Goal: Task Accomplishment & Management: Use online tool/utility

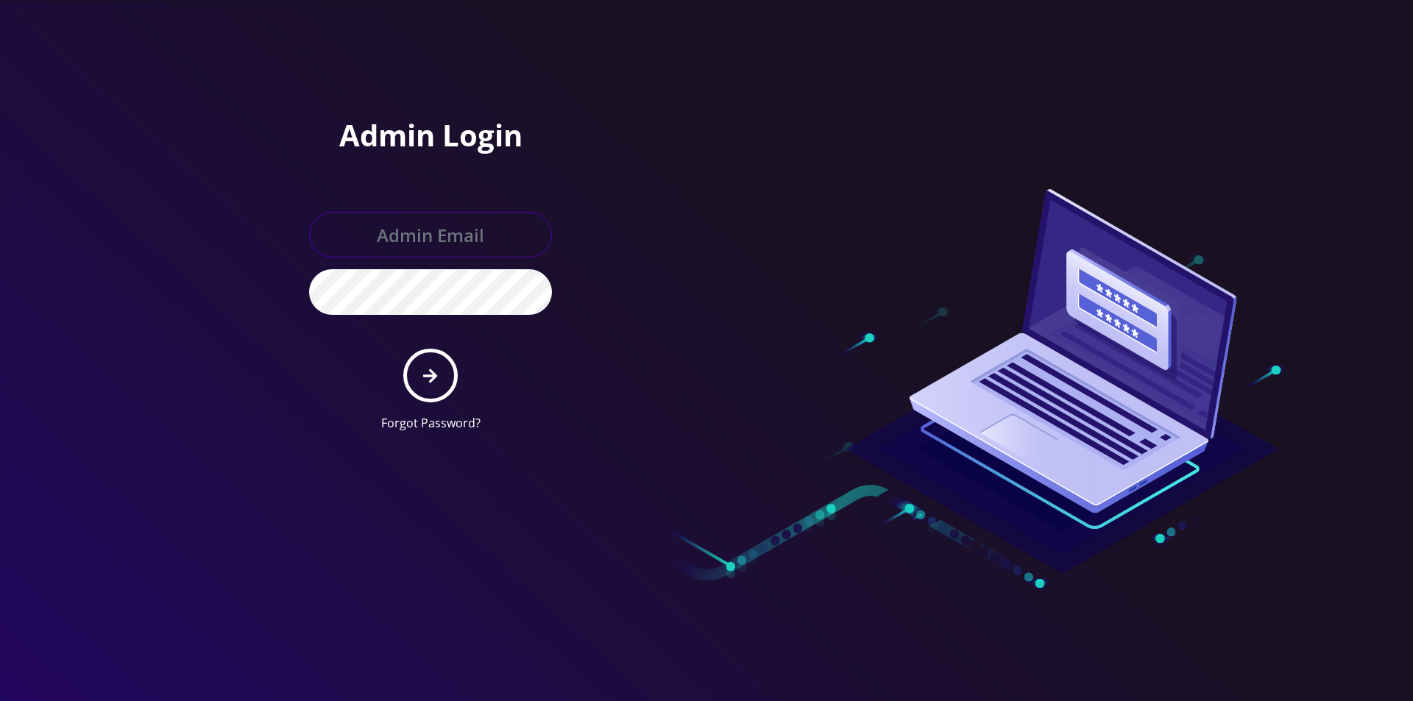
type input "[EMAIL_ADDRESS][DOMAIN_NAME]"
click at [397, 383] on form "[EMAIL_ADDRESS][DOMAIN_NAME] Forgot Password?" at bounding box center [430, 322] width 243 height 220
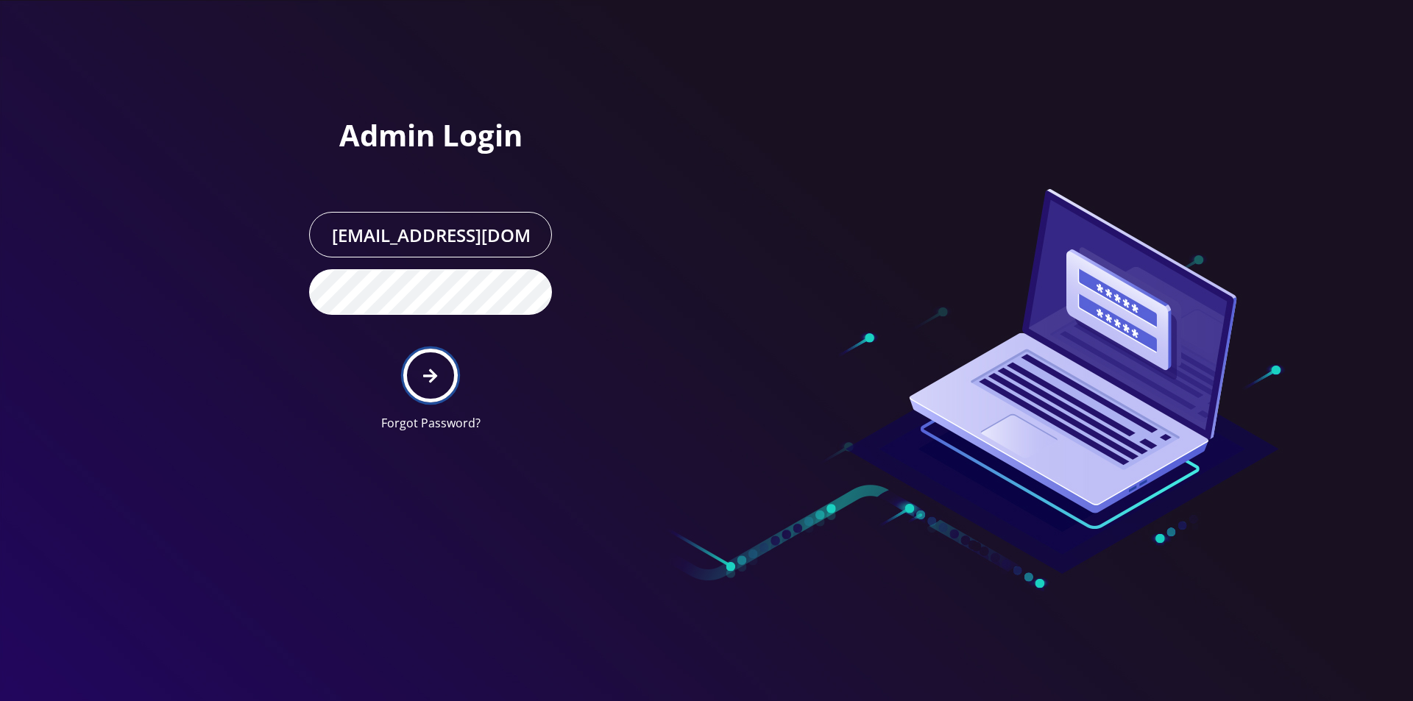
click at [441, 373] on button "submit" at bounding box center [430, 376] width 54 height 54
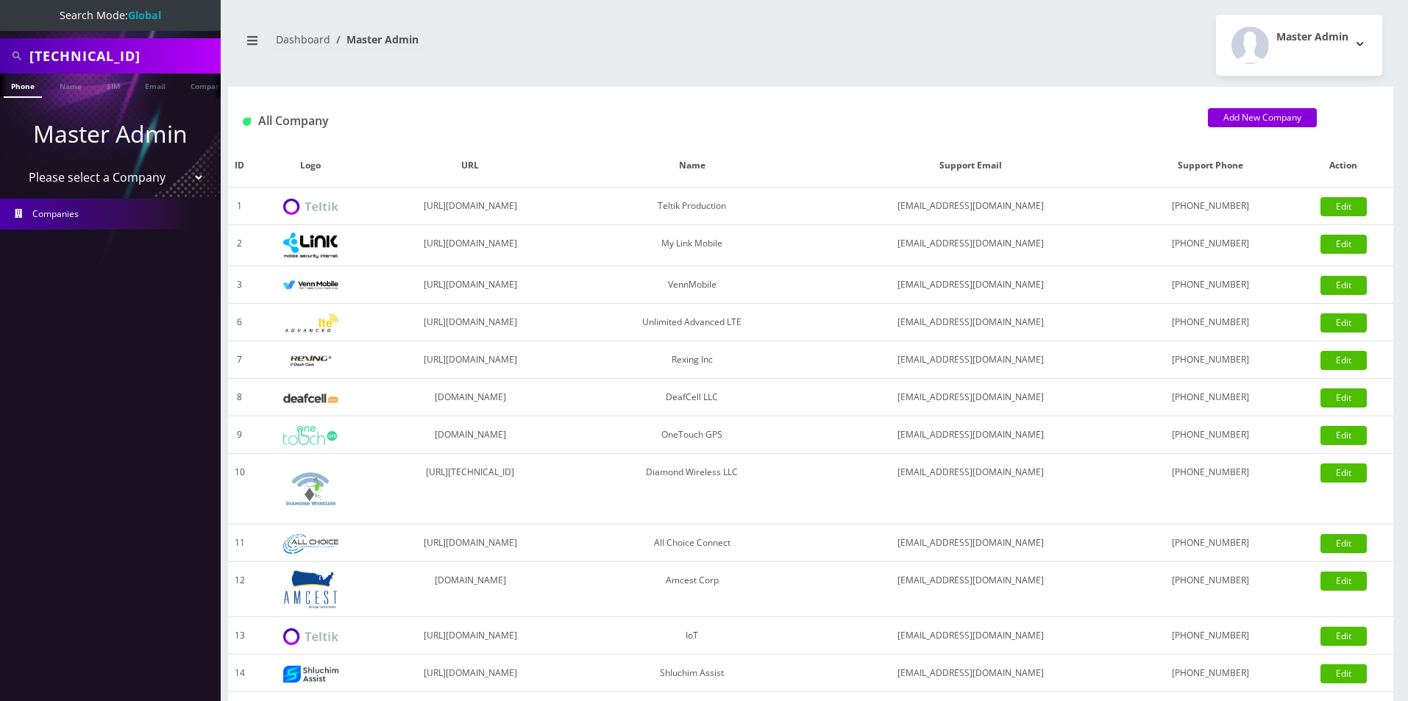
drag, startPoint x: 0, startPoint y: 0, endPoint x: 74, endPoint y: 54, distance: 92.1
click at [74, 54] on input "89148000011798237226" at bounding box center [123, 56] width 188 height 28
paste input "adonis71782@gmail.com"
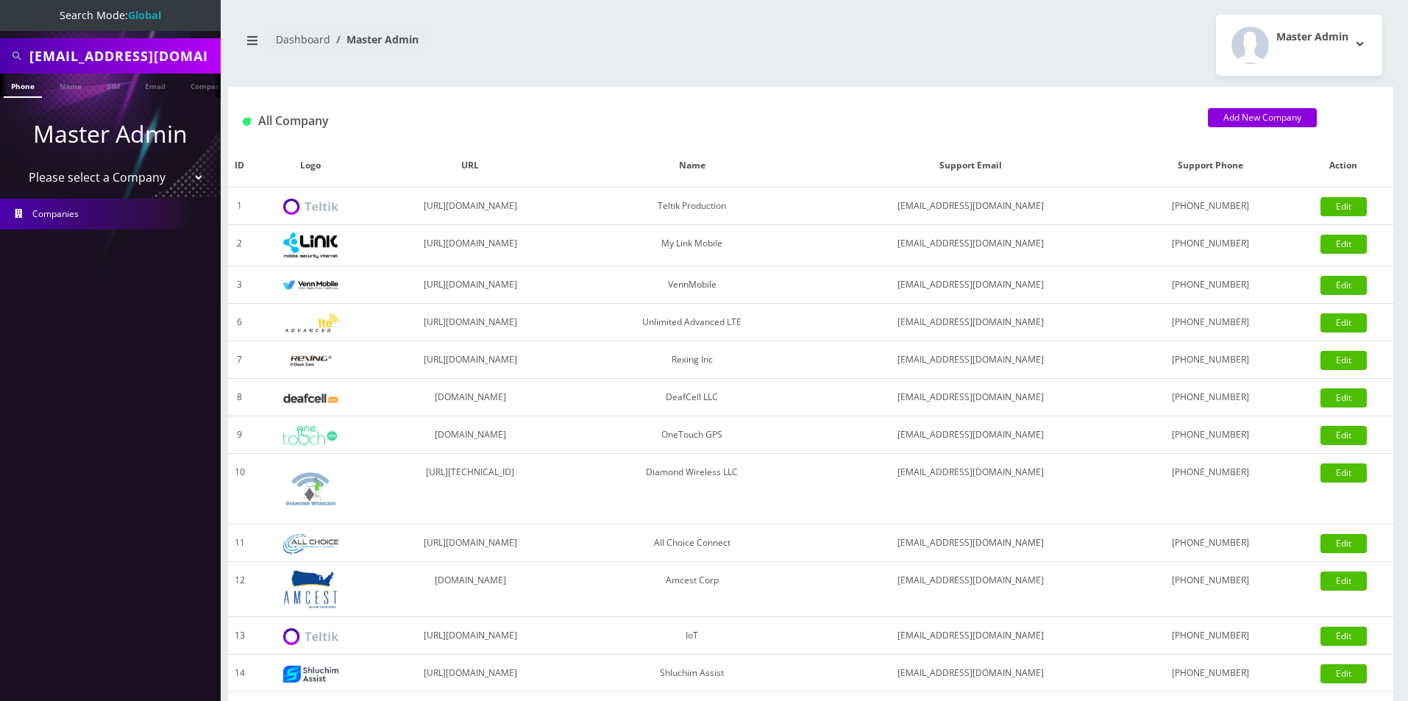
scroll to position [0, 3]
type input "adonis71782@gmail.com"
click at [163, 87] on link "Email" at bounding box center [155, 86] width 35 height 24
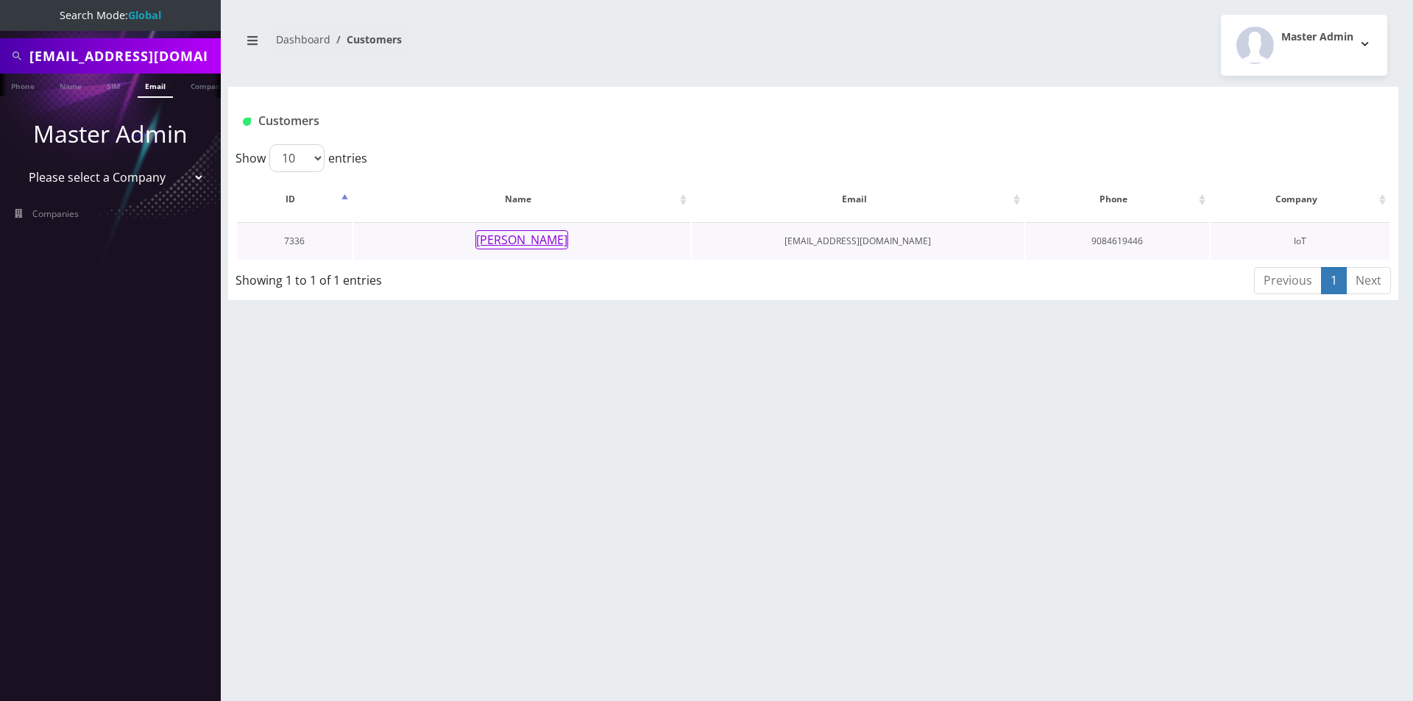
click at [543, 238] on button "[PERSON_NAME]" at bounding box center [521, 239] width 93 height 19
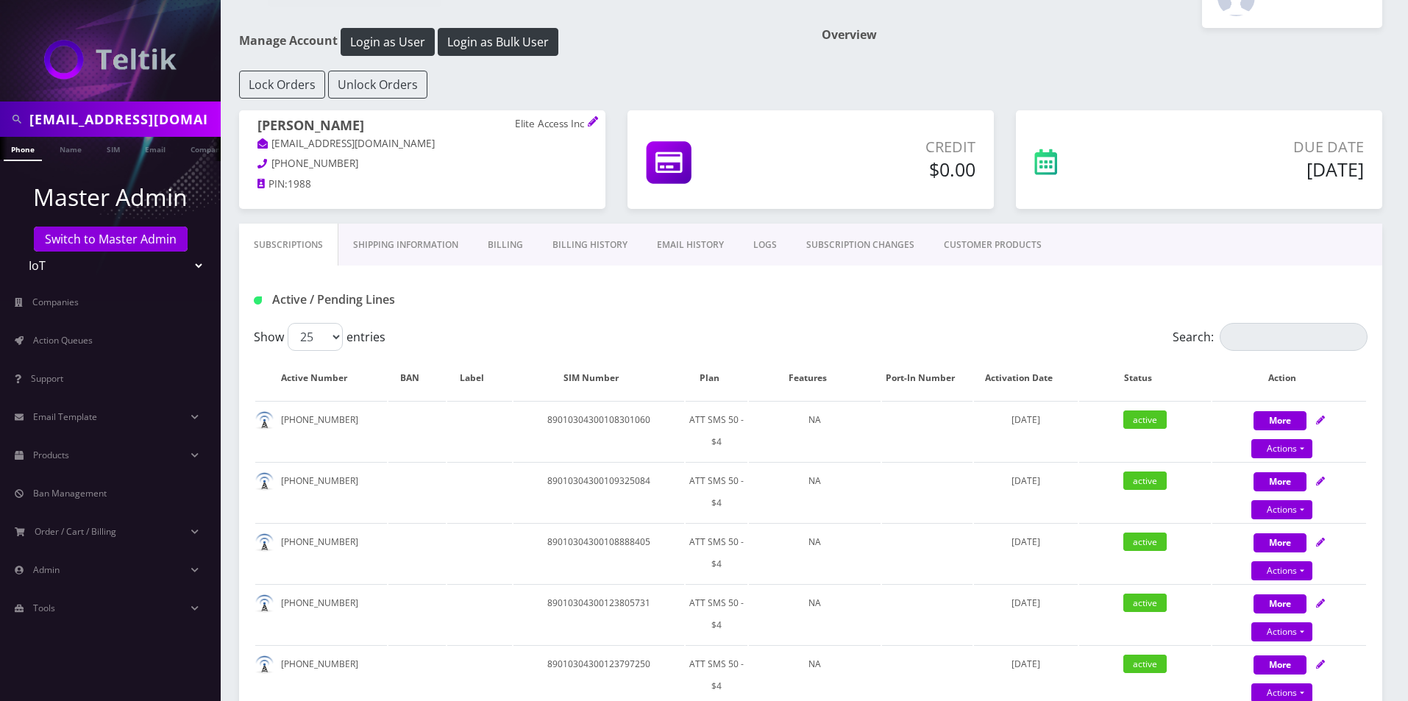
scroll to position [74, 0]
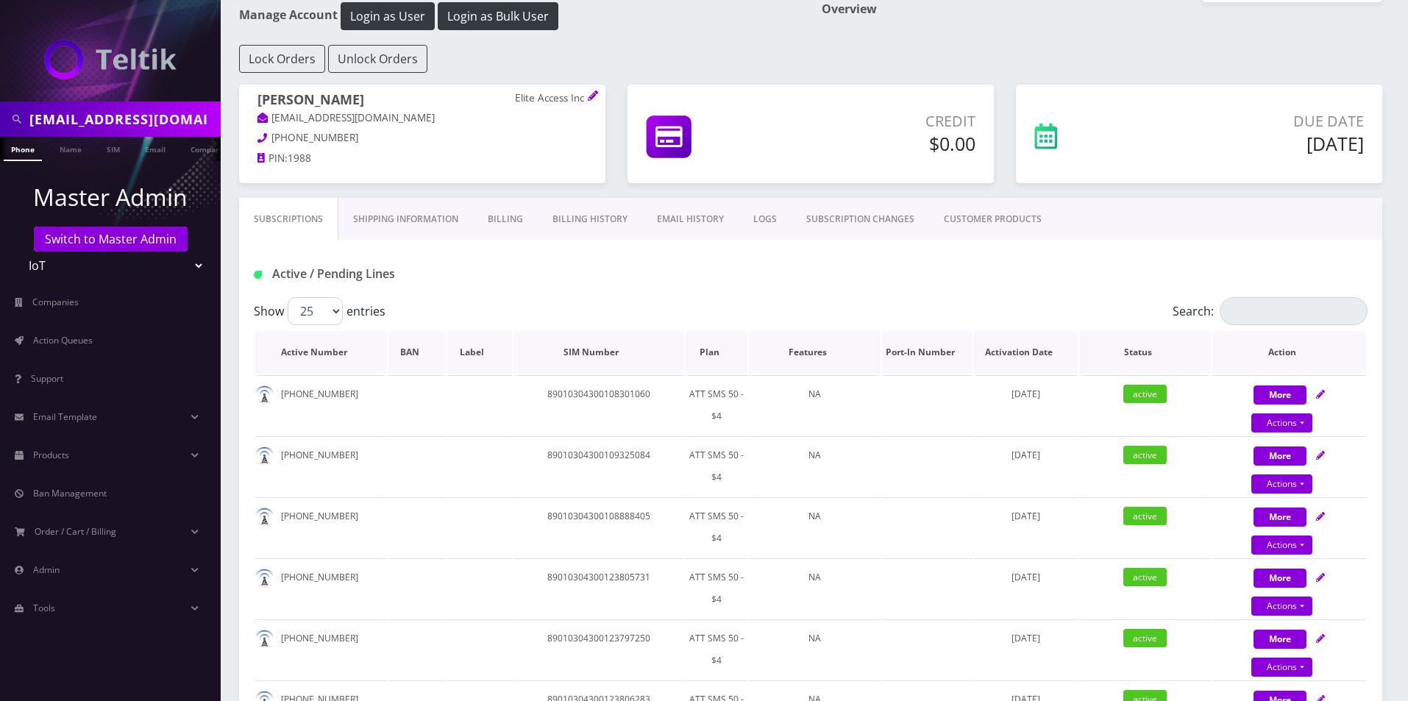
click at [700, 351] on th "Plan" at bounding box center [717, 352] width 63 height 43
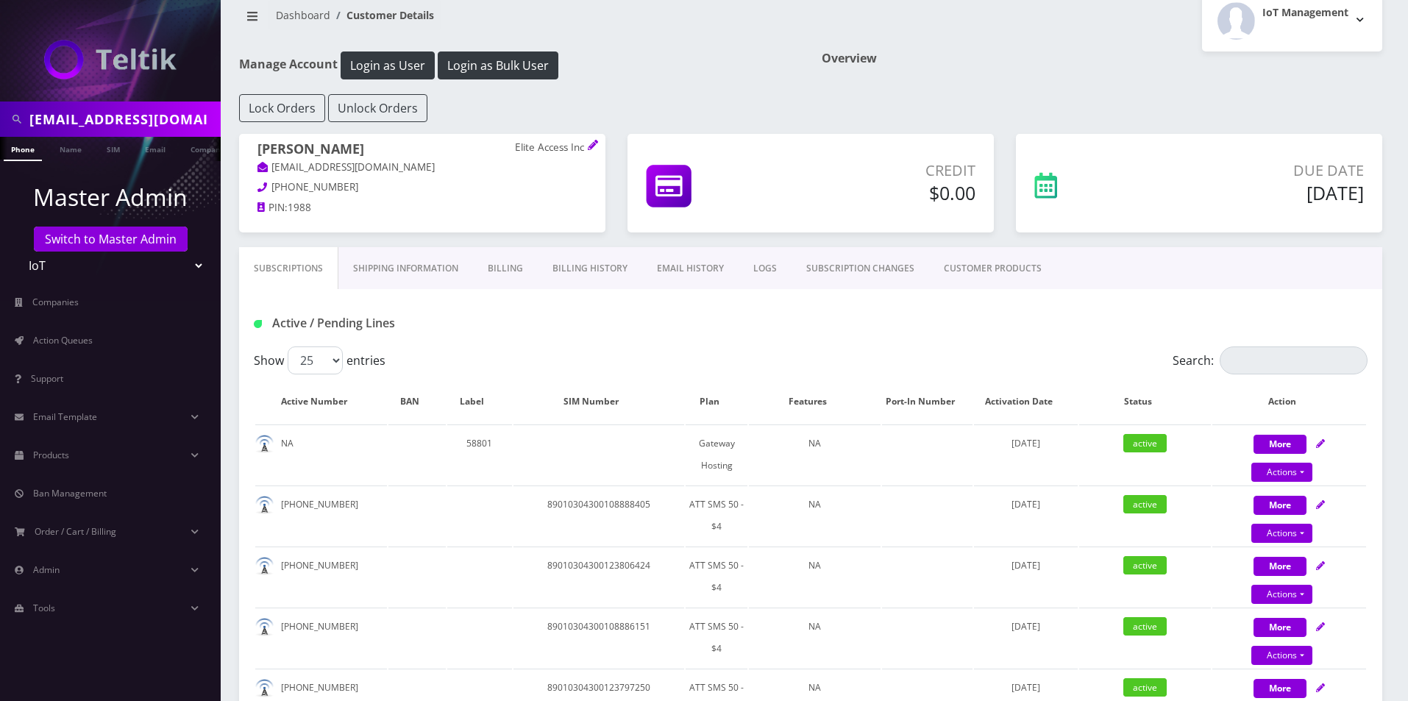
scroll to position [0, 0]
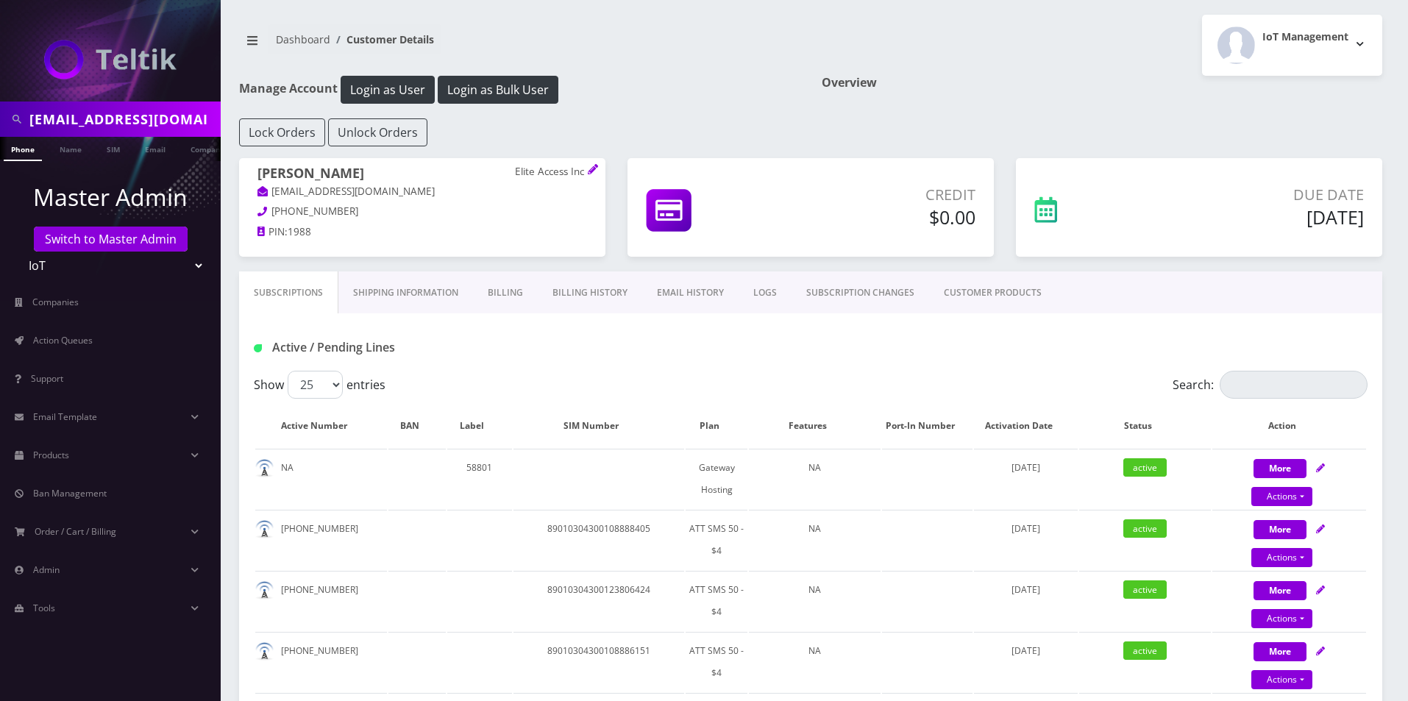
click at [584, 288] on link "Billing History" at bounding box center [590, 293] width 104 height 43
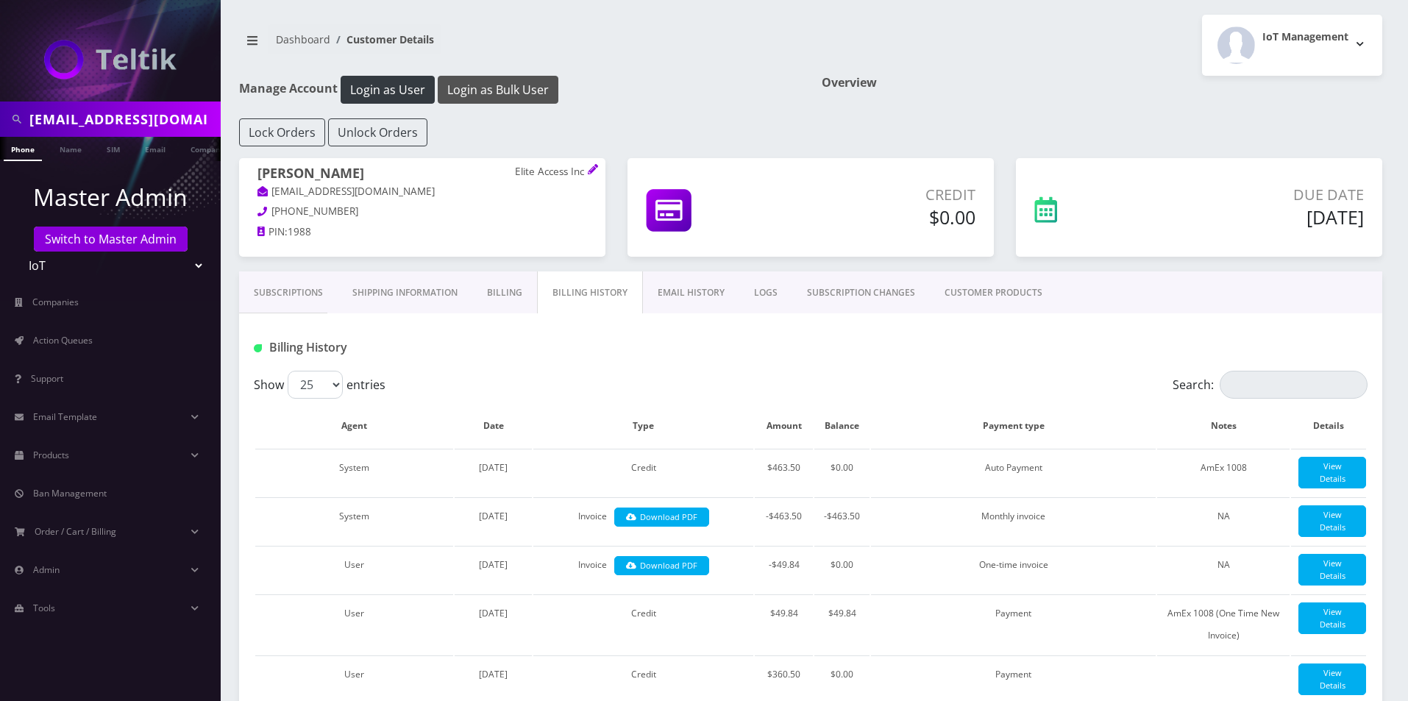
click at [472, 93] on button "Login as Bulk User" at bounding box center [498, 90] width 121 height 28
